Goal: Task Accomplishment & Management: Use online tool/utility

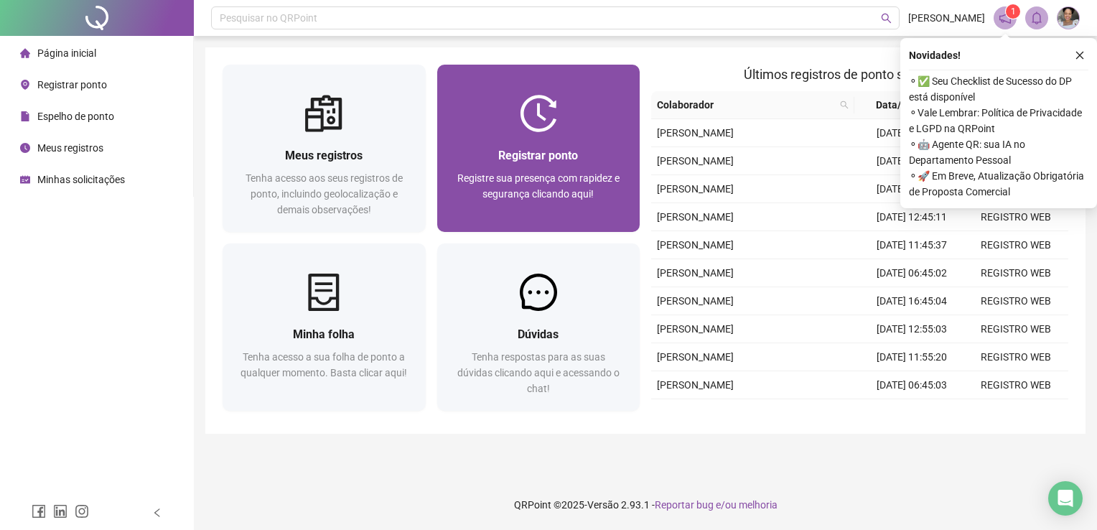
click at [480, 125] on div at bounding box center [538, 113] width 203 height 37
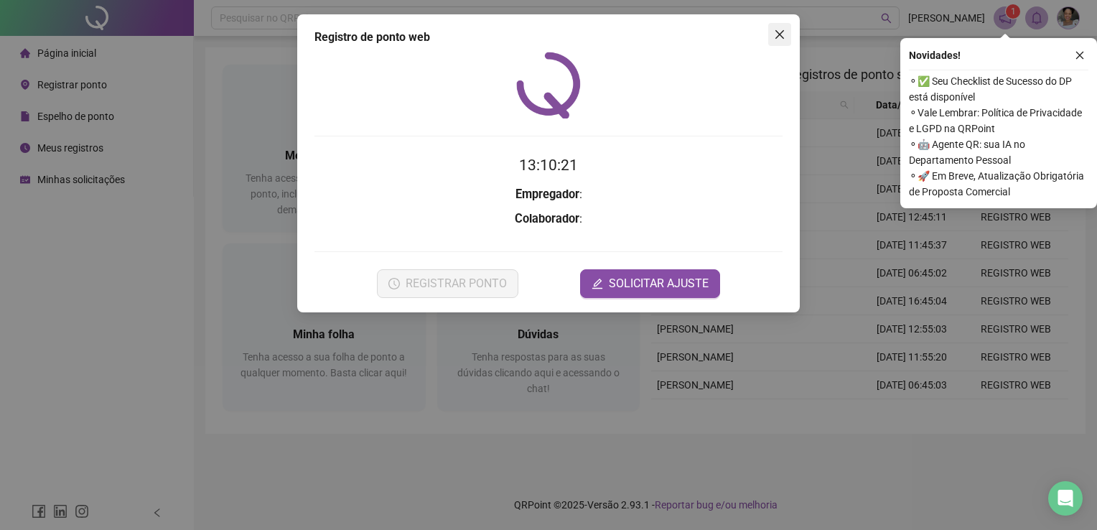
click at [775, 39] on icon "close" at bounding box center [779, 34] width 11 height 11
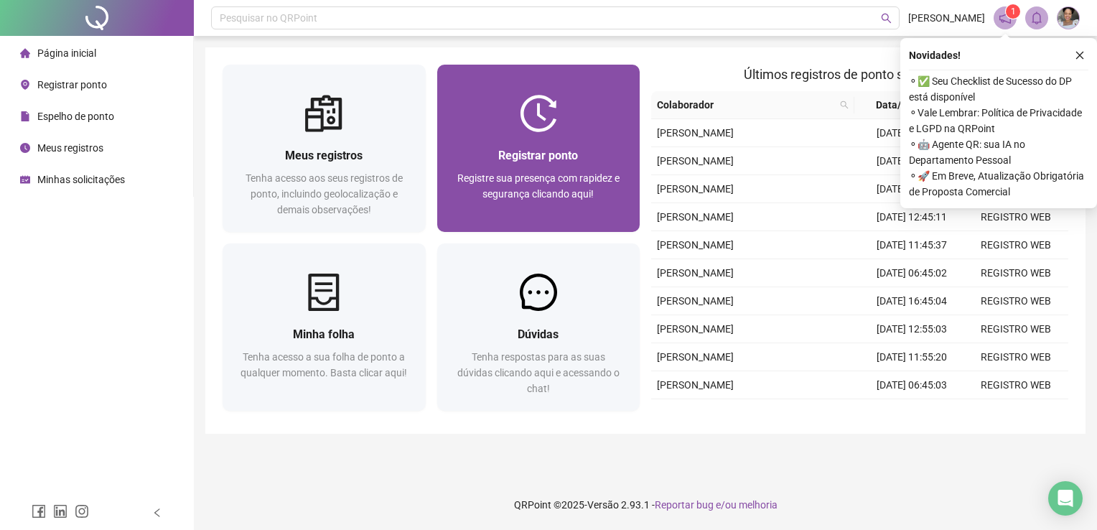
click at [529, 174] on span "Registre sua presença com rapidez e segurança clicando aqui!" at bounding box center [538, 185] width 162 height 27
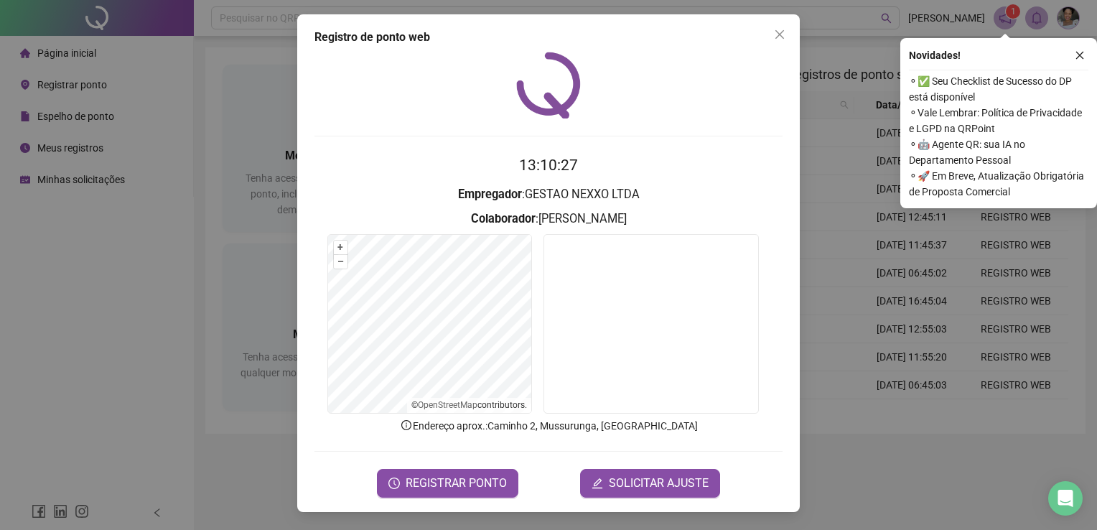
click at [465, 498] on div "Registro de ponto web 13:10:27 Empregador : GESTAO NEXXO LTDA Colaborador : [PE…" at bounding box center [548, 263] width 503 height 498
click at [474, 485] on span "REGISTRAR PONTO" at bounding box center [456, 483] width 101 height 17
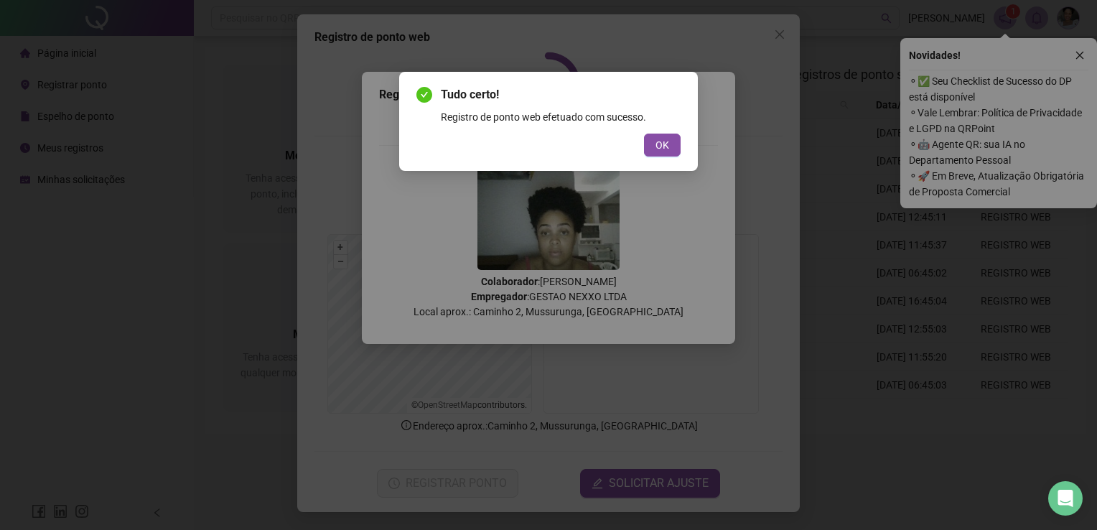
click at [666, 157] on div "Tudo certo! Registro de ponto web efetuado com sucesso. OK" at bounding box center [548, 121] width 299 height 99
click at [664, 150] on span "OK" at bounding box center [663, 145] width 14 height 16
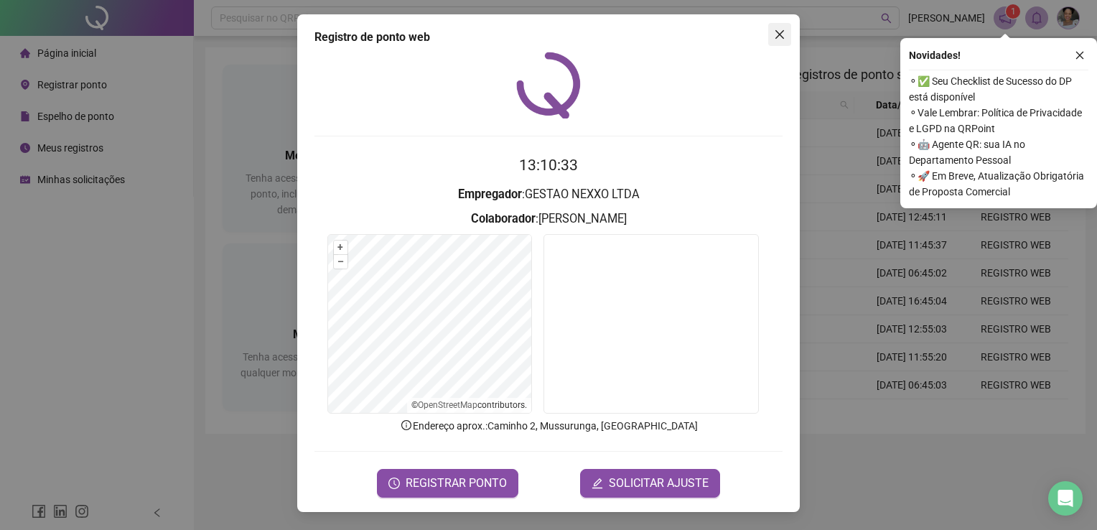
click at [783, 27] on button "Close" at bounding box center [779, 34] width 23 height 23
